Goal: Transaction & Acquisition: Purchase product/service

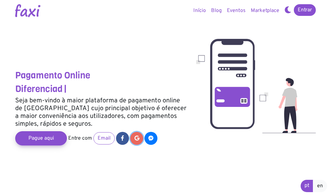
click at [135, 137] on icon at bounding box center [137, 137] width 5 height 5
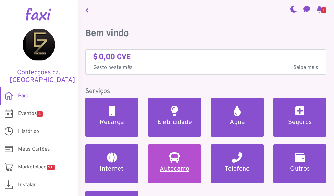
click at [176, 165] on h5 "Autocarro" at bounding box center [175, 169] width 38 height 8
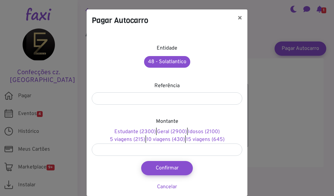
click at [155, 91] on div "Referência" at bounding box center [167, 93] width 151 height 23
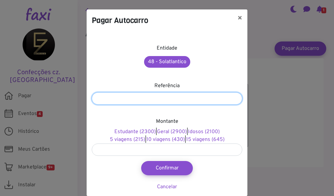
click at [155, 95] on input "number" at bounding box center [167, 98] width 151 height 12
type input "*******"
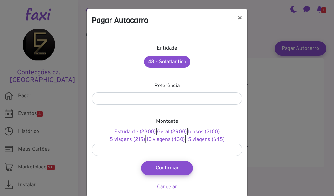
click at [193, 135] on div "Estudante (2300) | Geral (2900) | Idosos (2100) 5 viagens (215) | 10 viagens (4…" at bounding box center [167, 136] width 151 height 16
click at [195, 138] on link "15 viagens (645)" at bounding box center [205, 139] width 38 height 6
type input "***"
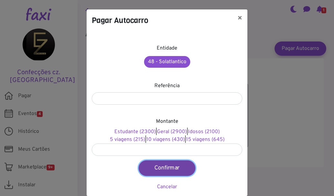
click at [171, 164] on button "Confirmar" at bounding box center [167, 168] width 57 height 16
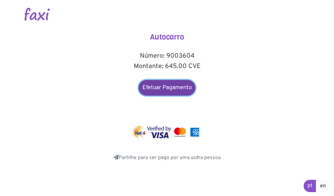
click at [162, 88] on link "Efetuar Pagamento" at bounding box center [167, 88] width 57 height 16
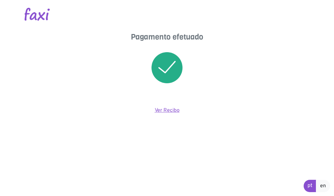
click at [159, 109] on link "Ver Recibo" at bounding box center [167, 110] width 25 height 6
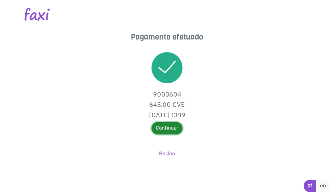
click at [167, 132] on link "Continuar" at bounding box center [167, 128] width 31 height 12
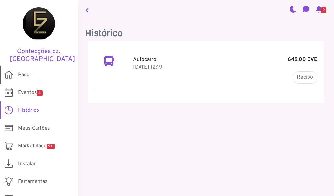
click at [30, 96] on div "Pagar Eventos 4 Histórico" at bounding box center [39, 92] width 78 height 53
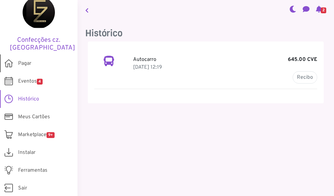
click at [23, 63] on span "Pagar" at bounding box center [24, 63] width 13 height 8
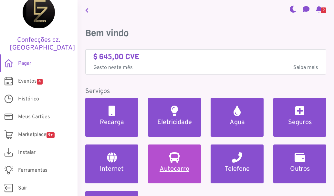
click at [179, 162] on link "Autocarro" at bounding box center [174, 163] width 53 height 39
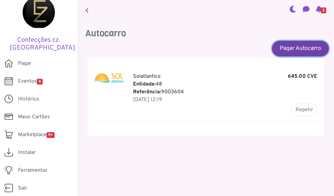
click at [303, 43] on link "Pagar Autocarro" at bounding box center [300, 48] width 57 height 16
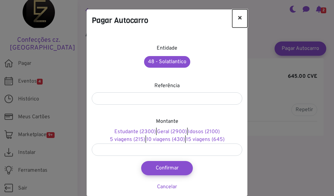
click at [236, 19] on button "×" at bounding box center [239, 18] width 15 height 18
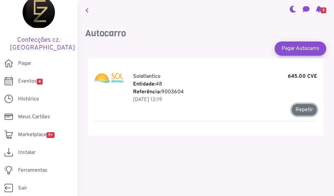
click at [299, 111] on button "Repetir" at bounding box center [305, 109] width 26 height 12
type input "*******"
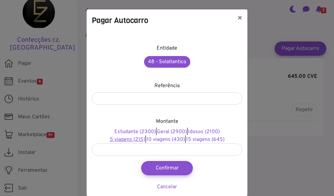
click at [136, 138] on link "5 viagens (215)" at bounding box center [127, 139] width 35 height 6
type input "***"
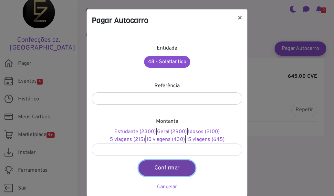
click at [155, 171] on button "Confirmar" at bounding box center [167, 168] width 57 height 16
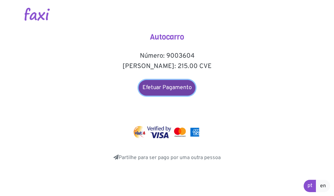
click at [167, 91] on link "Efetuar Pagamento" at bounding box center [167, 88] width 57 height 16
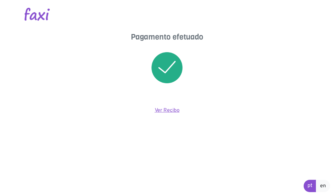
click at [168, 112] on link "Ver Recibo" at bounding box center [167, 110] width 25 height 6
